Goal: Navigation & Orientation: Find specific page/section

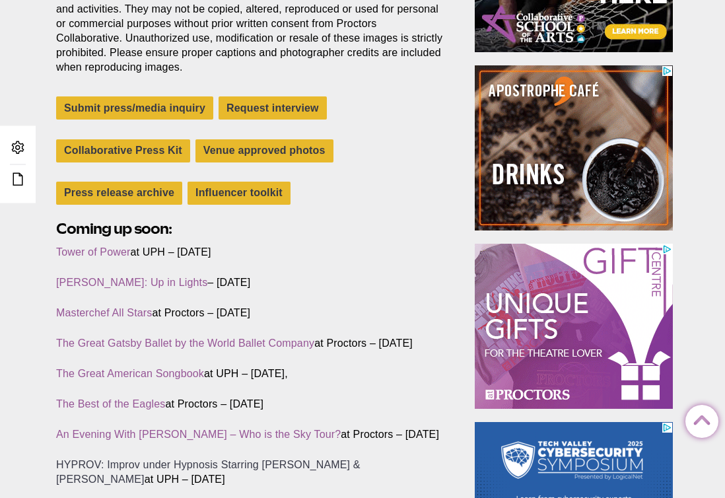
scroll to position [687, 0]
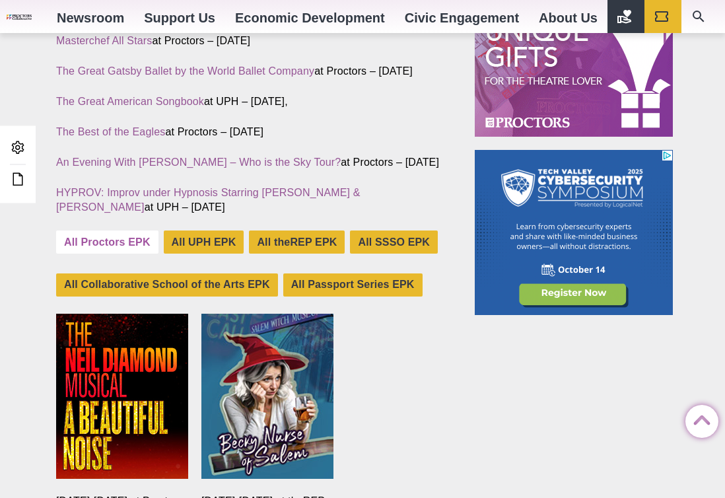
click at [125, 254] on link "All Proctors EPK" at bounding box center [107, 241] width 102 height 23
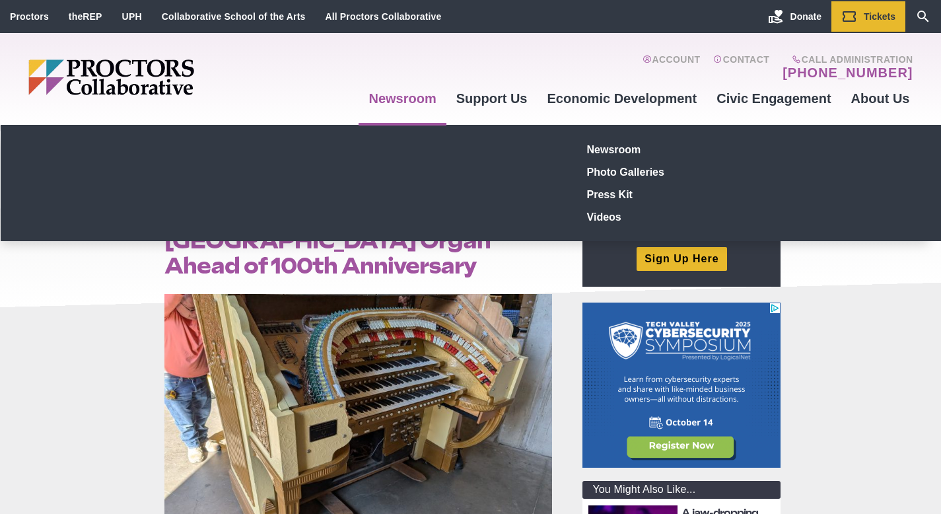
click at [408, 97] on link "Newsroom" at bounding box center [402, 99] width 87 height 36
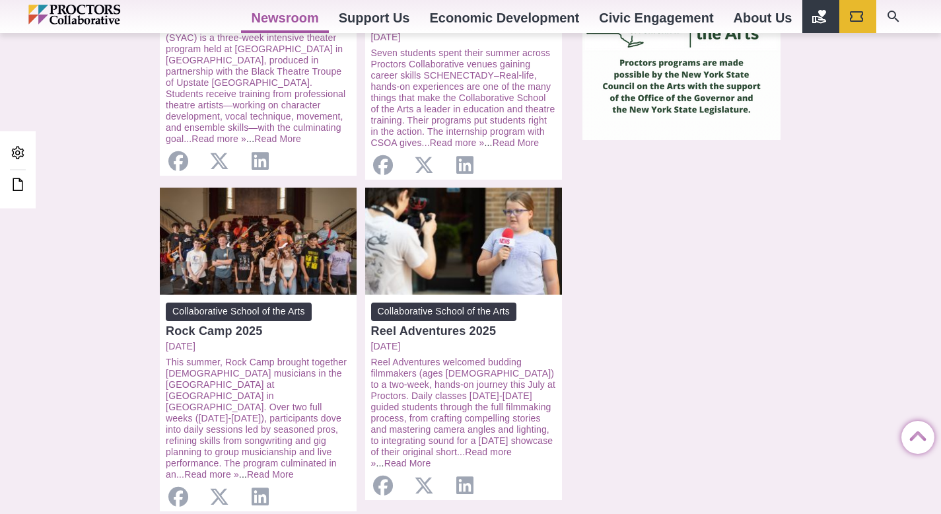
scroll to position [1246, 0]
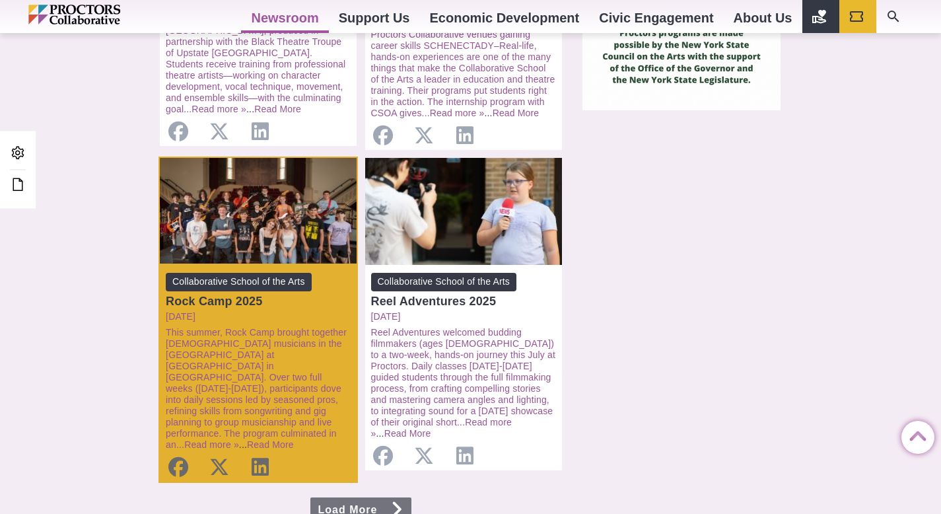
click at [249, 295] on div "Rock Camp 2025" at bounding box center [258, 301] width 185 height 13
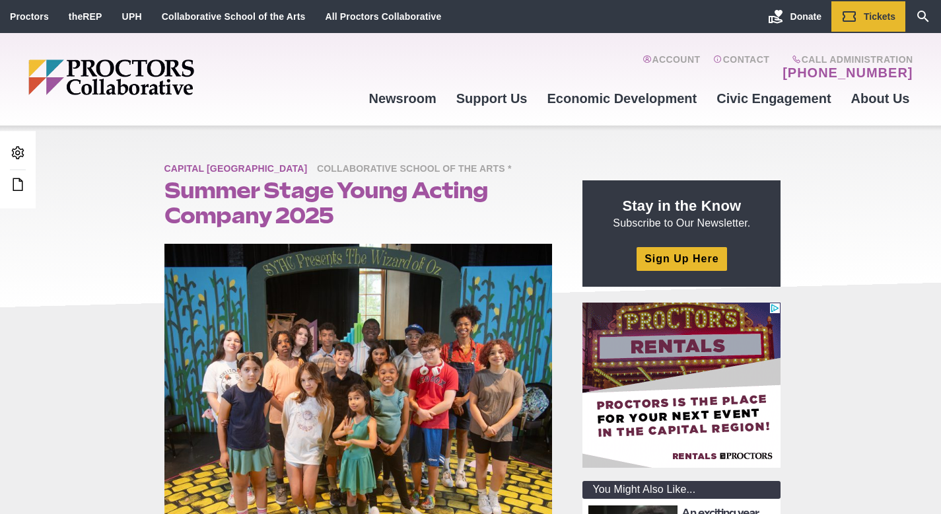
click at [279, 166] on span "Capital [GEOGRAPHIC_DATA]" at bounding box center [239, 169] width 150 height 17
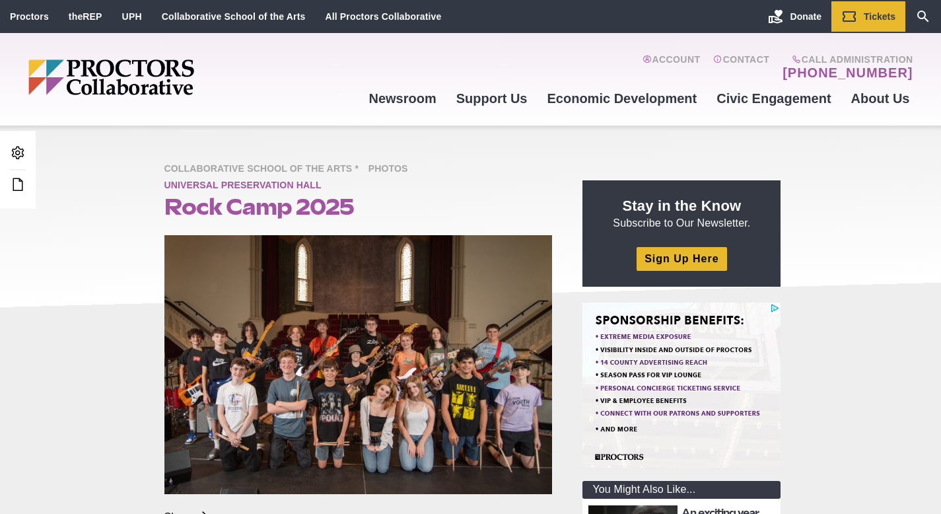
click at [305, 181] on span "Universal Preservation Hall" at bounding box center [246, 186] width 164 height 17
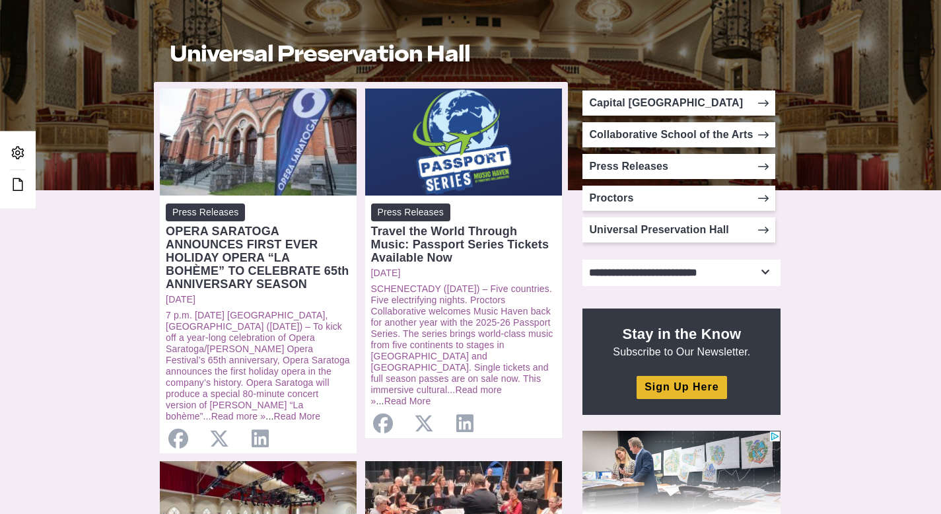
scroll to position [230, 0]
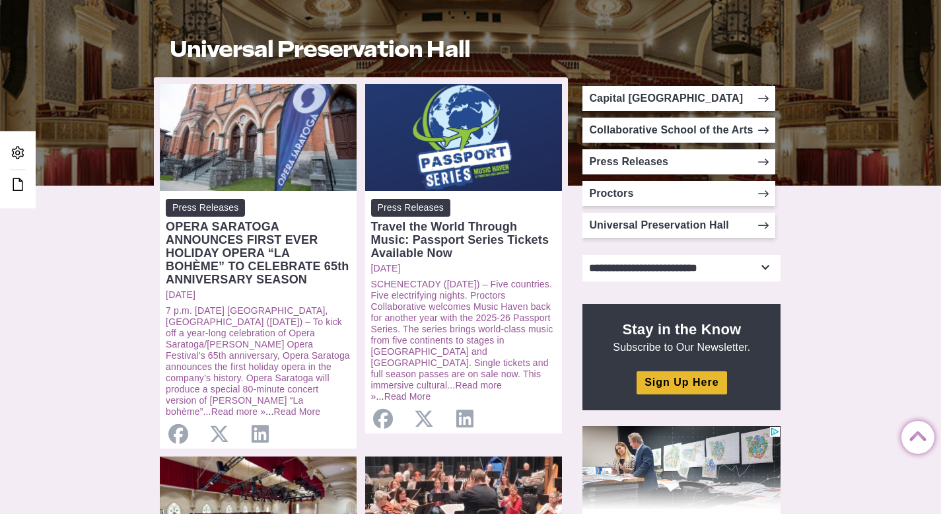
click at [771, 275] on select "**********" at bounding box center [681, 268] width 198 height 26
